Goal: Information Seeking & Learning: Learn about a topic

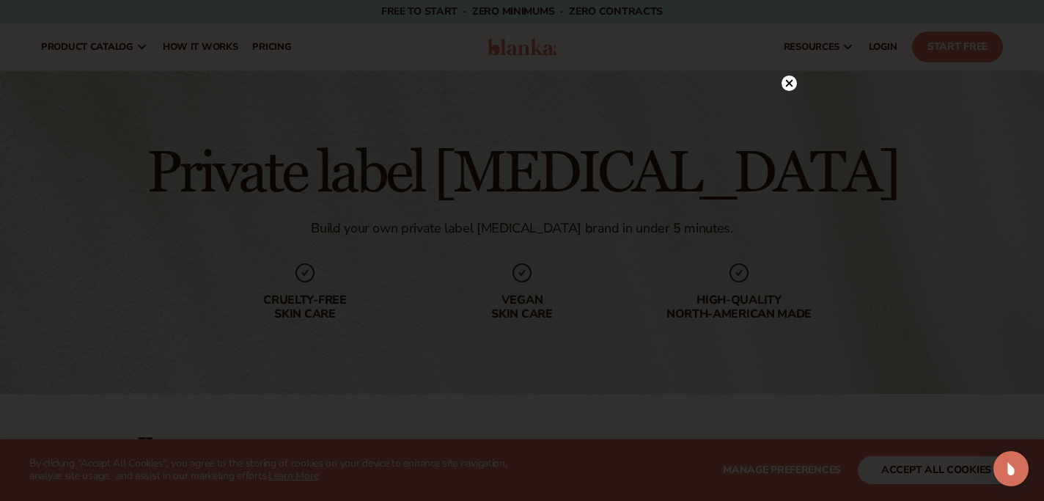
click at [794, 83] on circle at bounding box center [788, 82] width 15 height 15
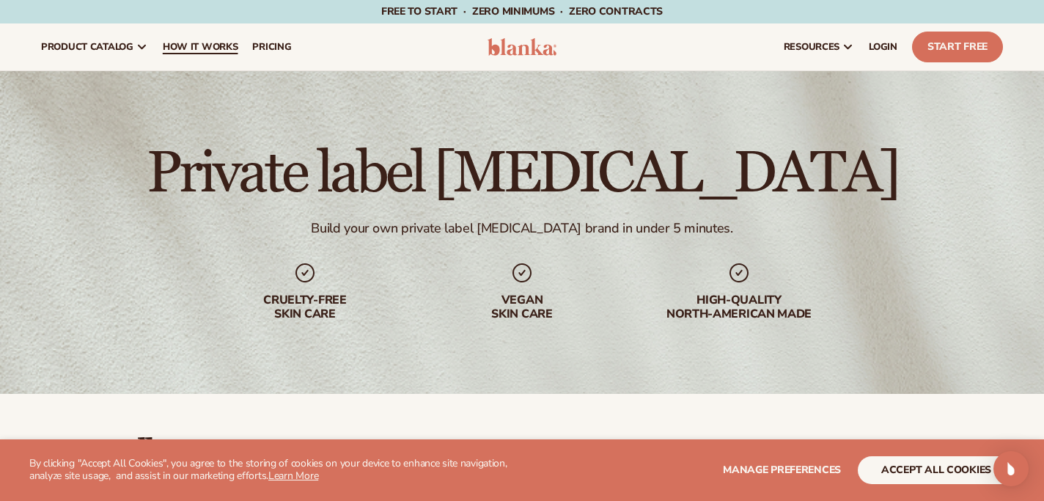
click at [180, 44] on span "How It Works" at bounding box center [200, 47] width 75 height 12
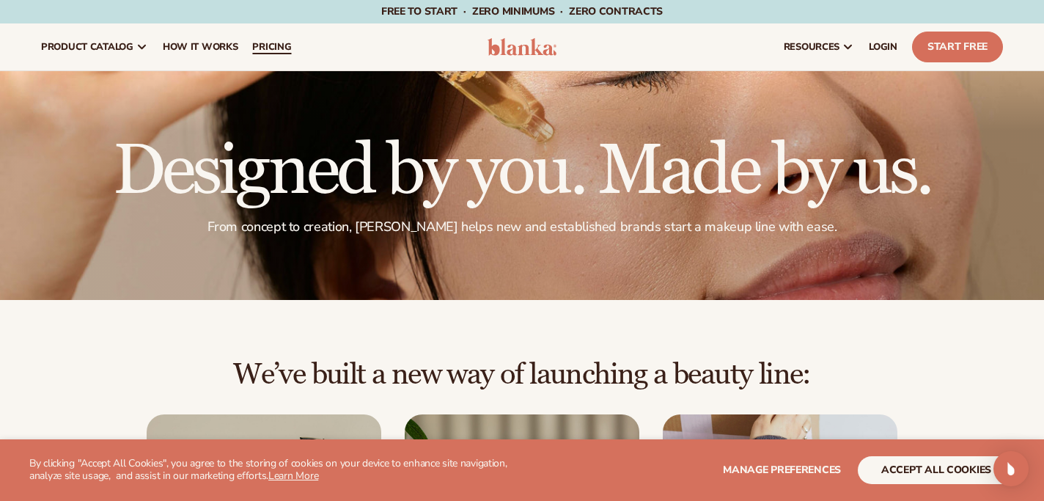
click at [279, 43] on span "pricing" at bounding box center [271, 47] width 39 height 12
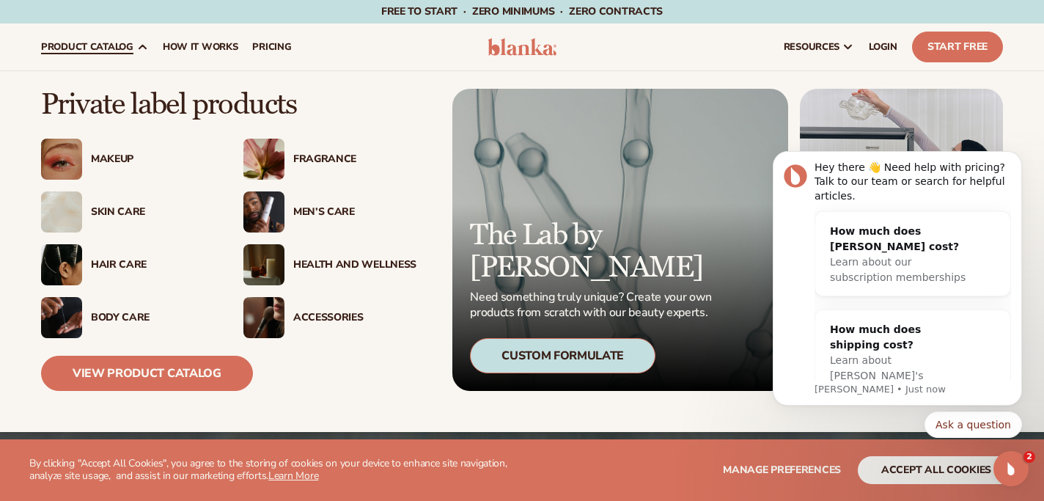
click at [126, 212] on div "Skin Care" at bounding box center [152, 212] width 123 height 12
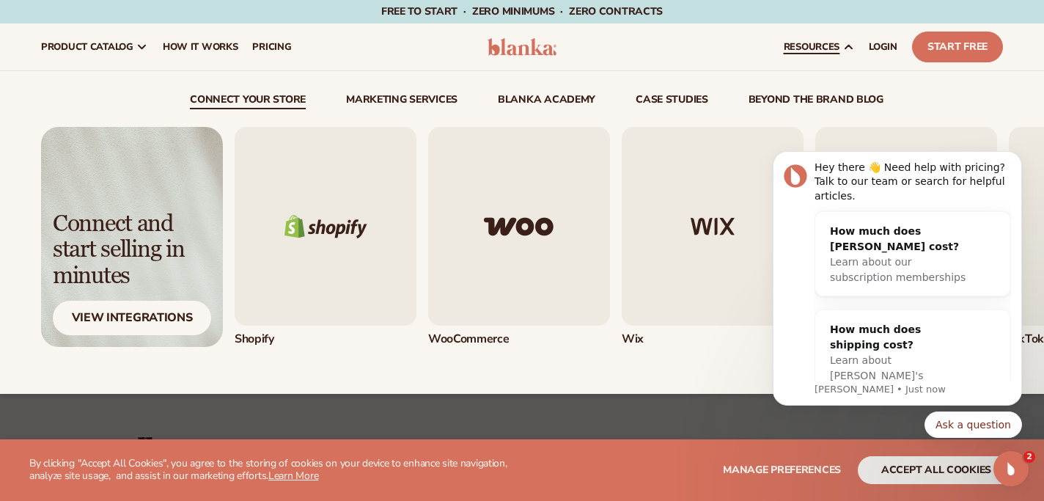
click at [811, 98] on link "beyond the brand blog" at bounding box center [815, 102] width 135 height 15
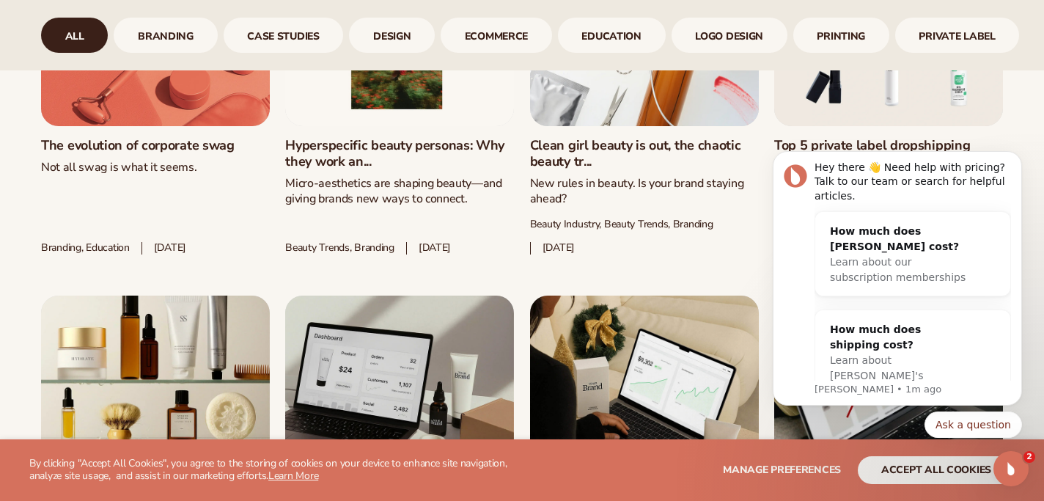
scroll to position [973, 0]
